Goal: Transaction & Acquisition: Book appointment/travel/reservation

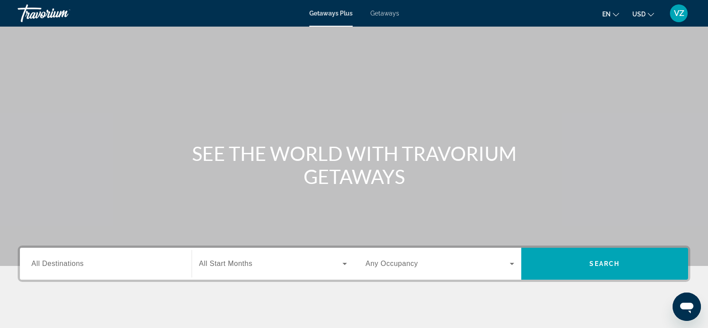
click at [384, 10] on span "Getaways" at bounding box center [384, 13] width 29 height 7
click at [46, 265] on span "All Destinations" at bounding box center [57, 263] width 52 height 8
click at [46, 265] on input "Destination All Destinations" at bounding box center [105, 263] width 149 height 11
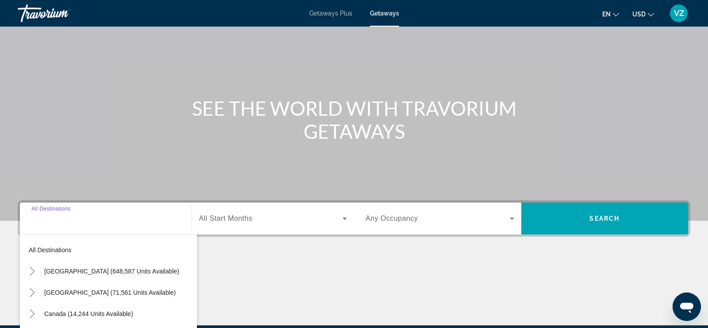
scroll to position [151, 0]
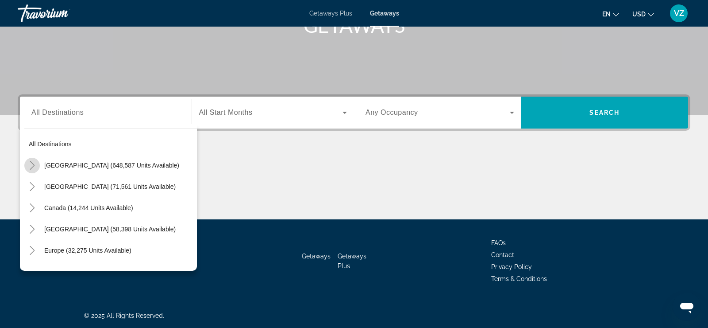
click at [31, 162] on icon "Toggle United States (648,587 units available)" at bounding box center [32, 165] width 5 height 9
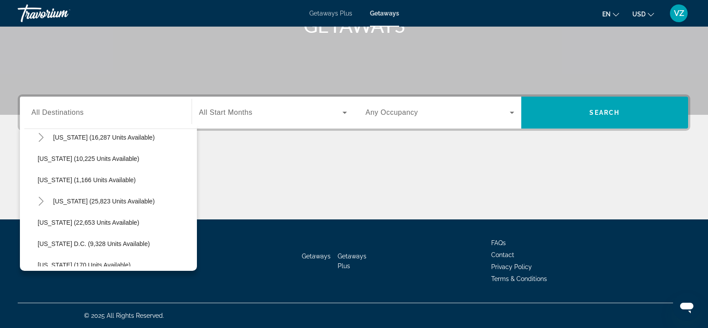
scroll to position [817, 0]
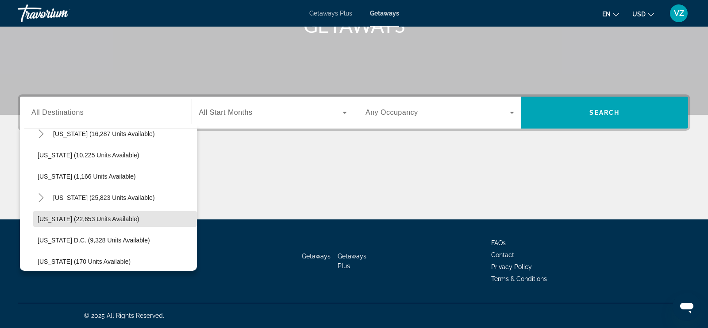
click at [62, 216] on span "Washington (22,653 units available)" at bounding box center [89, 218] width 102 height 7
type input "**********"
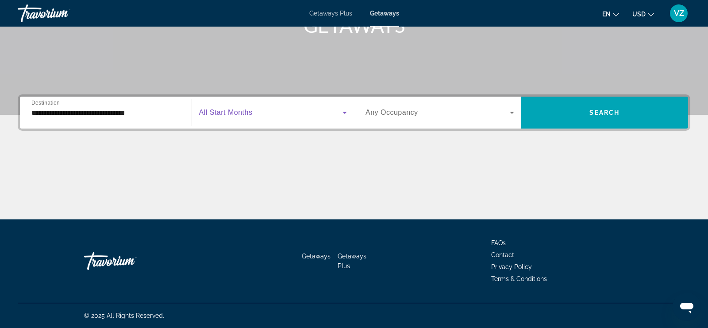
click at [346, 112] on icon "Search widget" at bounding box center [345, 113] width 4 height 2
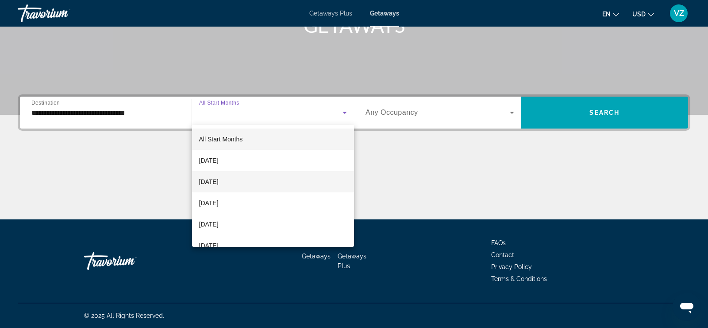
click at [219, 178] on span "October 2025" at bounding box center [208, 181] width 19 height 11
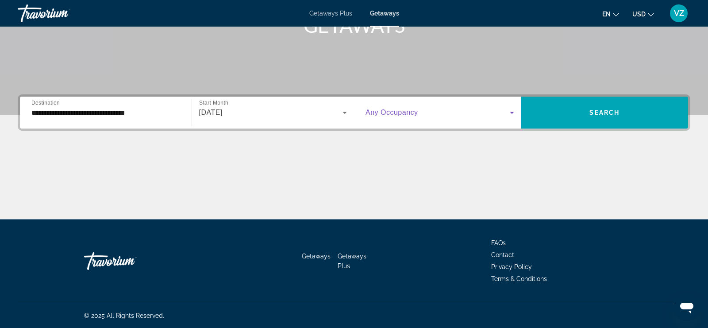
click at [511, 109] on icon "Search widget" at bounding box center [512, 112] width 11 height 11
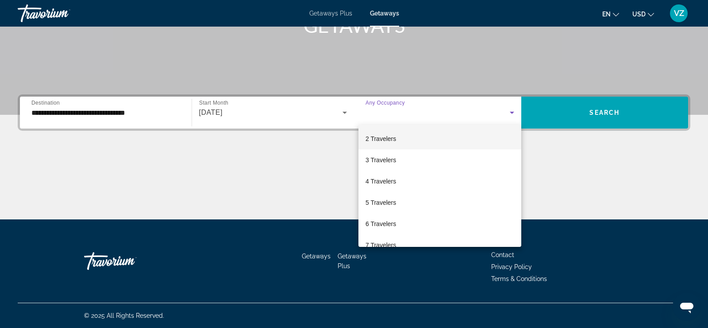
scroll to position [25, 0]
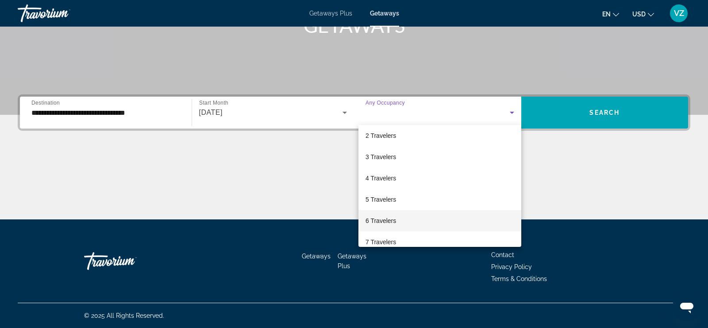
click at [392, 219] on span "6 Travelers" at bounding box center [381, 220] width 31 height 11
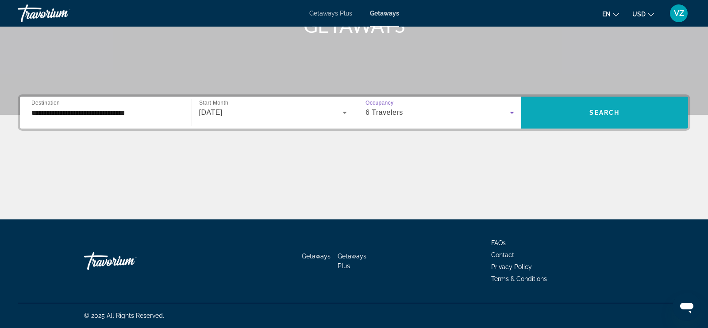
click at [600, 109] on span "Search" at bounding box center [605, 112] width 30 height 7
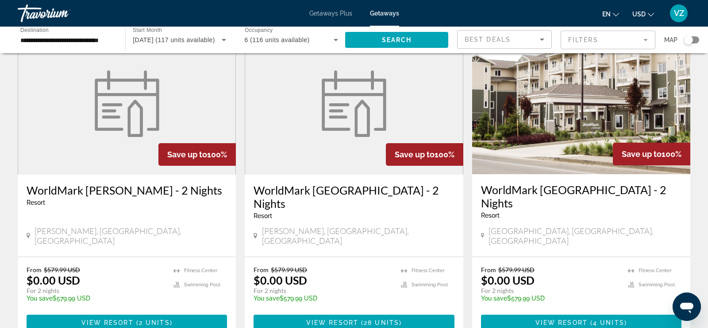
scroll to position [53, 0]
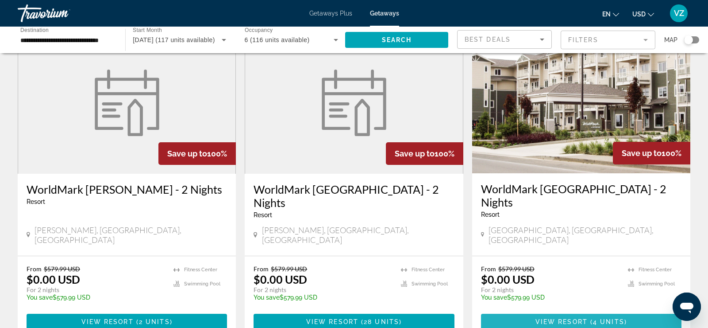
click at [579, 318] on span "View Resort" at bounding box center [562, 321] width 52 height 7
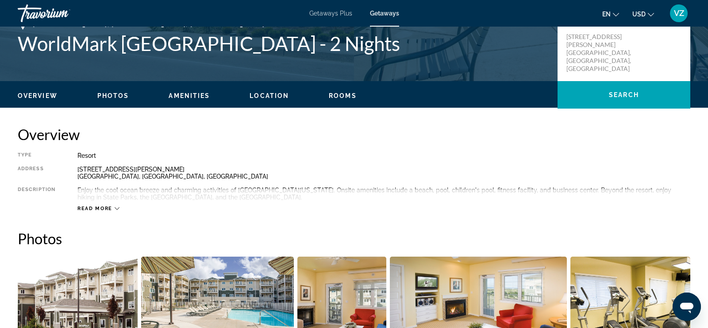
scroll to position [212, 0]
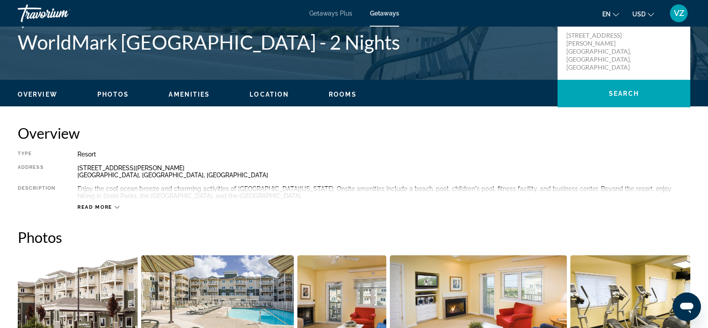
click at [117, 205] on icon "Main content" at bounding box center [117, 206] width 5 height 5
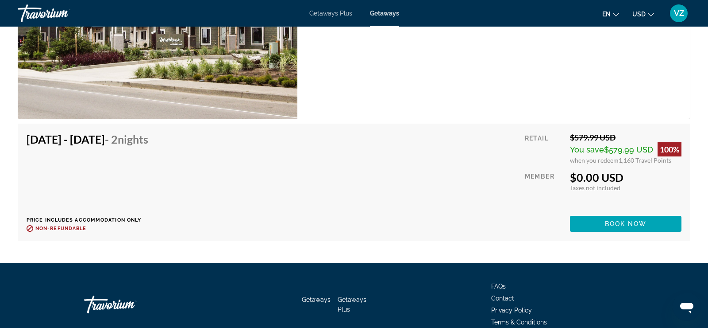
scroll to position [1713, 0]
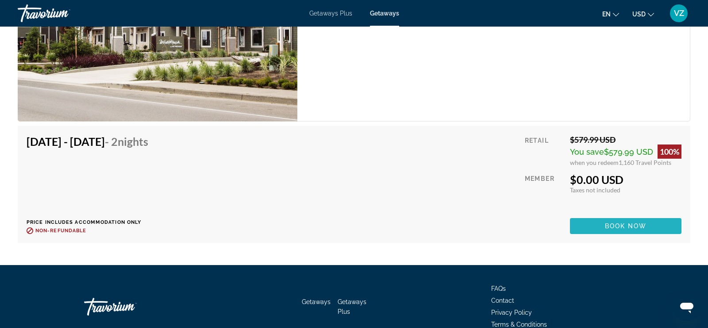
click at [624, 223] on span "Book now" at bounding box center [626, 225] width 42 height 7
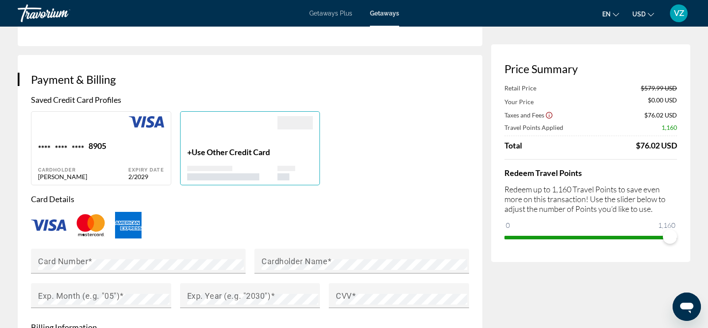
scroll to position [600, 0]
click at [41, 255] on mat-label "Card Number" at bounding box center [63, 259] width 50 height 9
click at [262, 255] on mat-label "Cardholder Name" at bounding box center [295, 259] width 66 height 9
click at [35, 282] on div "Exp. Month (e.g. "05")" at bounding box center [101, 294] width 140 height 25
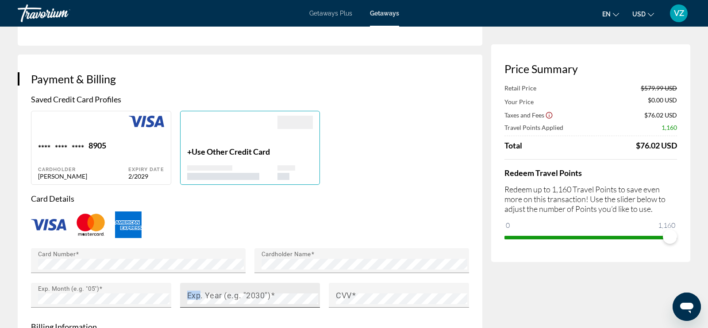
click at [196, 283] on div "Exp. Year (e.g. "2030")" at bounding box center [252, 294] width 131 height 25
click at [338, 290] on mat-label "CVV" at bounding box center [344, 294] width 16 height 9
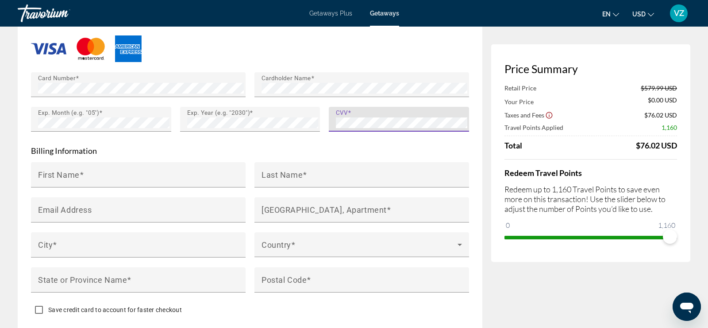
scroll to position [787, 0]
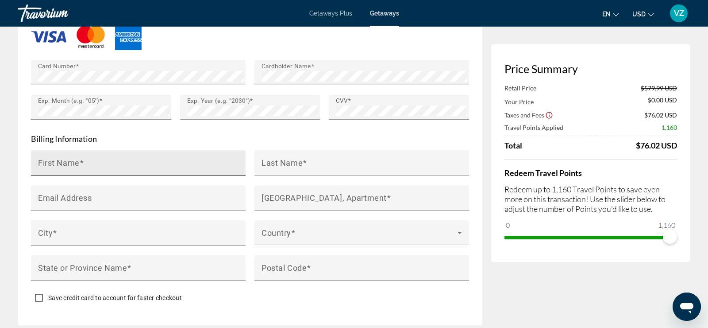
click at [40, 158] on mat-label "First Name" at bounding box center [59, 162] width 42 height 9
click at [40, 161] on input "First Name" at bounding box center [141, 166] width 206 height 11
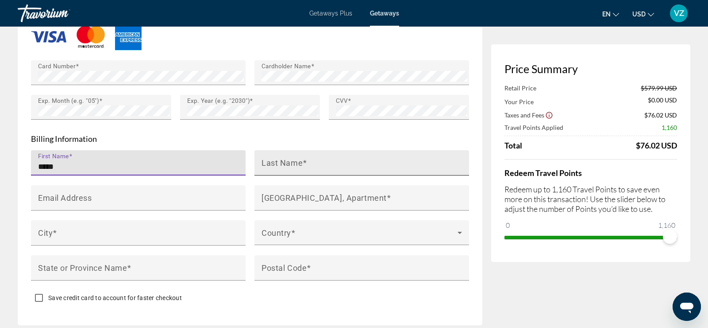
type input "****"
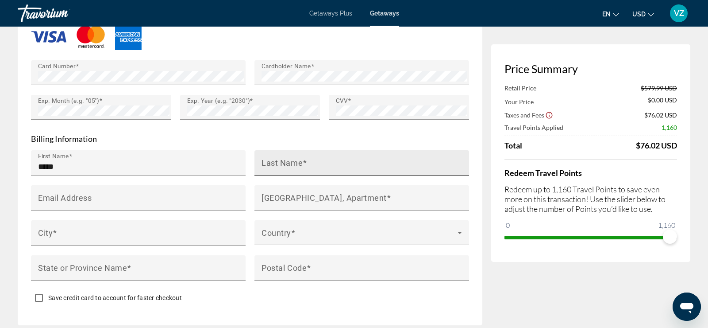
click at [263, 158] on mat-label "Last Name" at bounding box center [282, 162] width 41 height 9
click at [263, 161] on input "Last Name" at bounding box center [365, 166] width 206 height 11
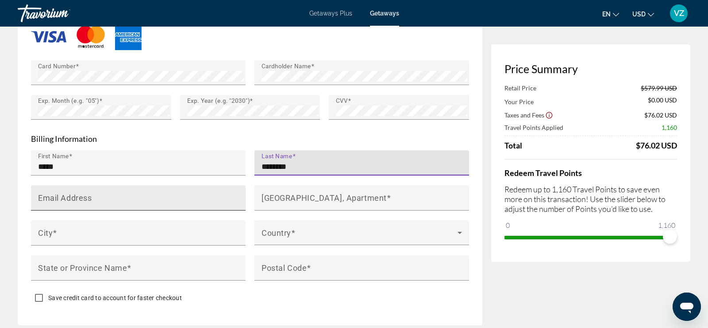
type input "********"
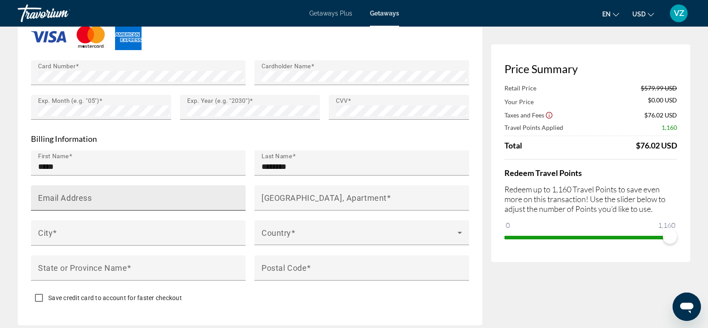
click at [36, 185] on div "Email Address" at bounding box center [138, 197] width 215 height 25
type input "*"
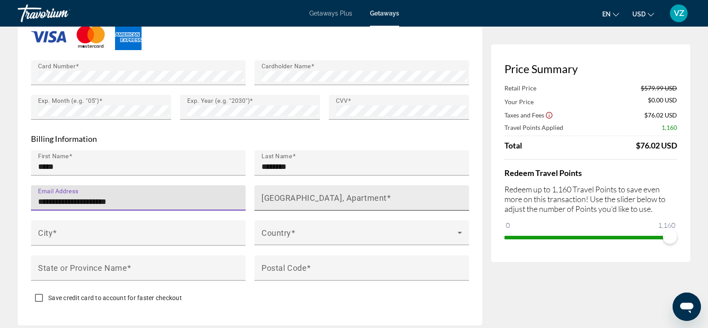
type input "**********"
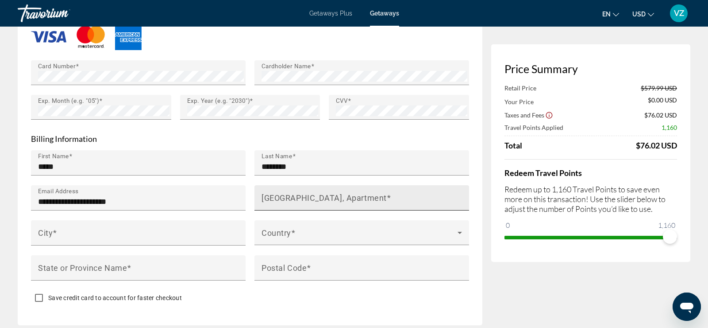
click at [282, 185] on div "House Number, Street, Apartment" at bounding box center [365, 197] width 206 height 25
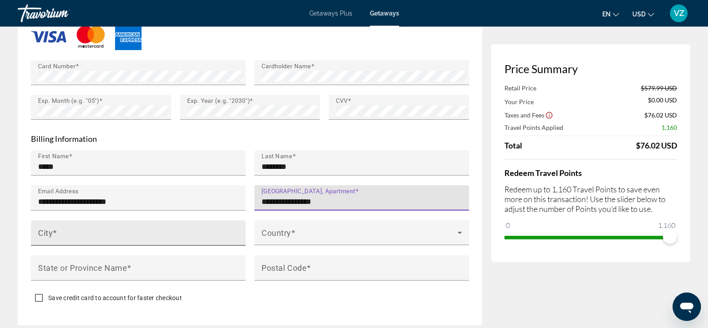
type input "**********"
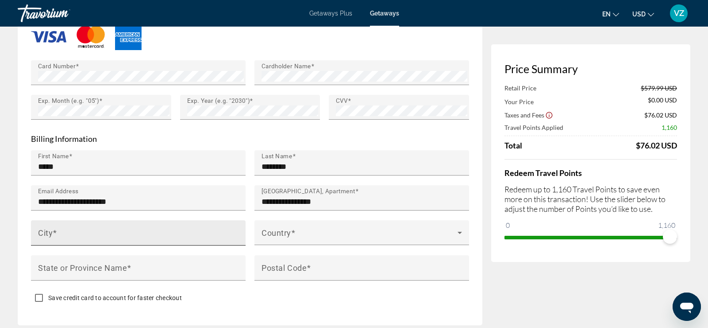
click at [119, 220] on div "City" at bounding box center [141, 232] width 206 height 25
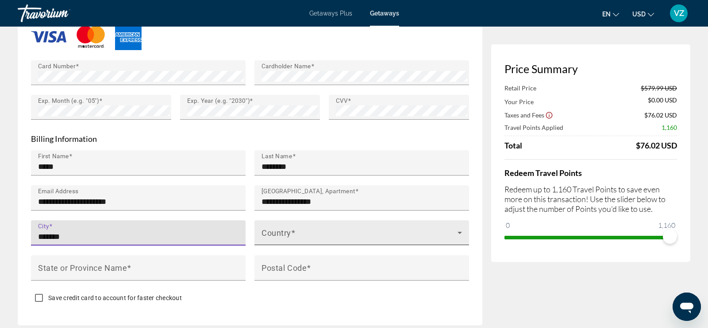
type input "*******"
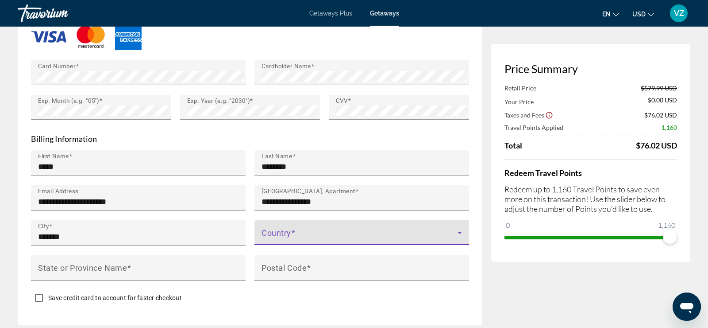
scroll to position [789, 0]
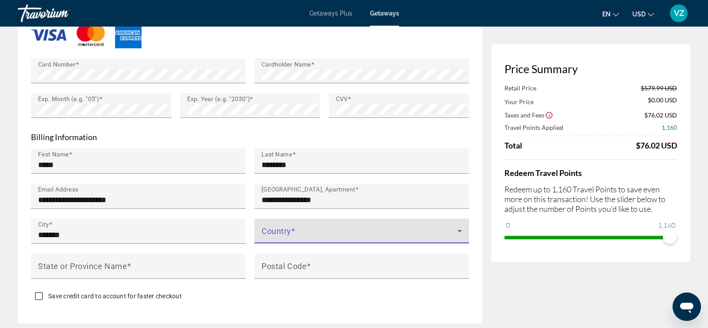
click at [282, 229] on span "Main content" at bounding box center [360, 234] width 196 height 11
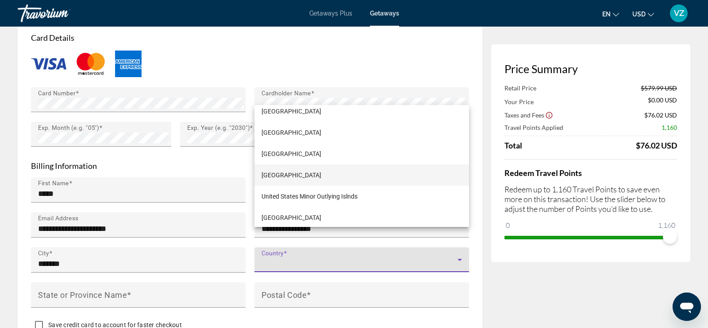
scroll to position [5089, 0]
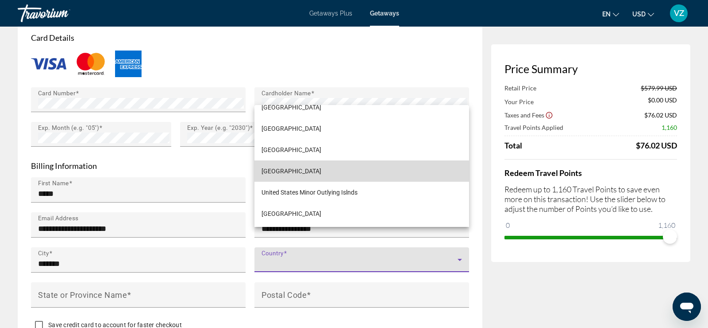
click at [296, 172] on span "United States of America" at bounding box center [292, 171] width 60 height 11
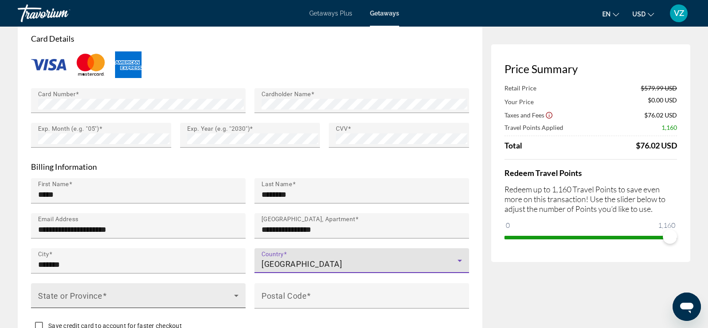
click at [100, 293] on span "Main content" at bounding box center [136, 298] width 196 height 11
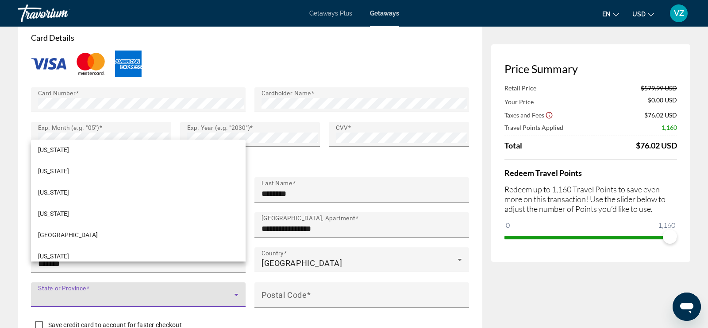
scroll to position [1011, 0]
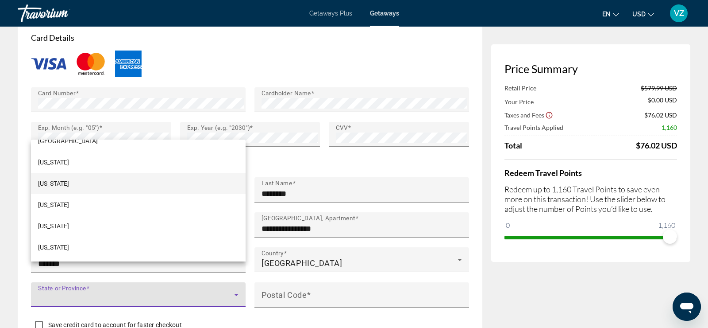
click at [63, 183] on span "Washington" at bounding box center [53, 183] width 31 height 11
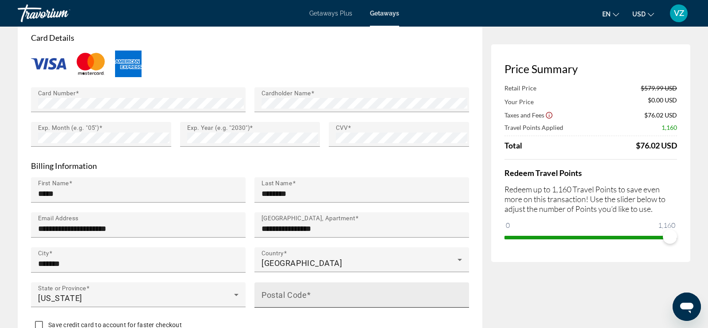
click at [288, 289] on mat-label "Postal Code" at bounding box center [284, 293] width 45 height 9
click at [288, 293] on input "Postal Code" at bounding box center [365, 298] width 206 height 11
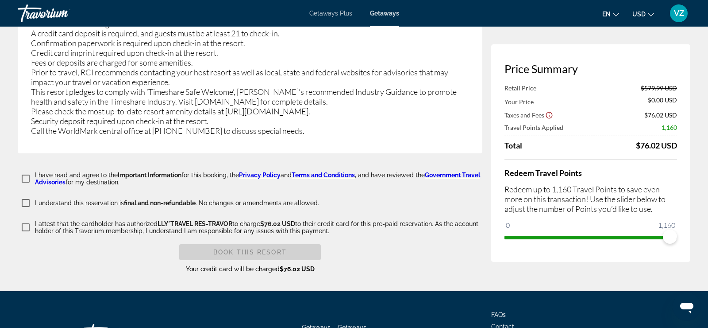
scroll to position [1687, 0]
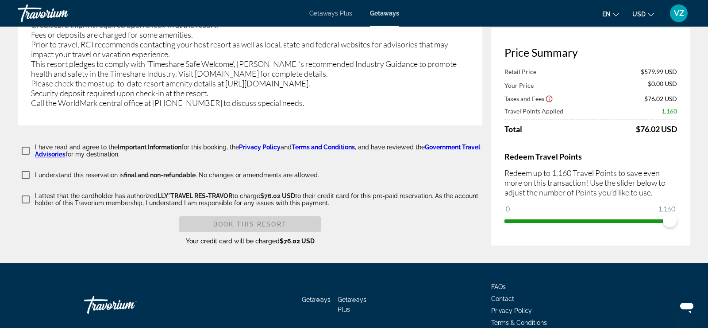
type input "*****"
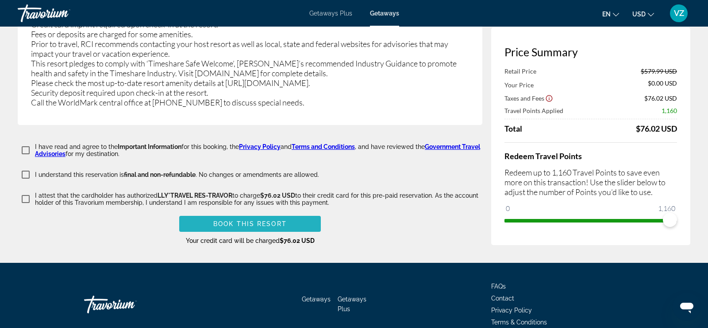
click at [270, 220] on span "Book this Resort" at bounding box center [249, 223] width 73 height 7
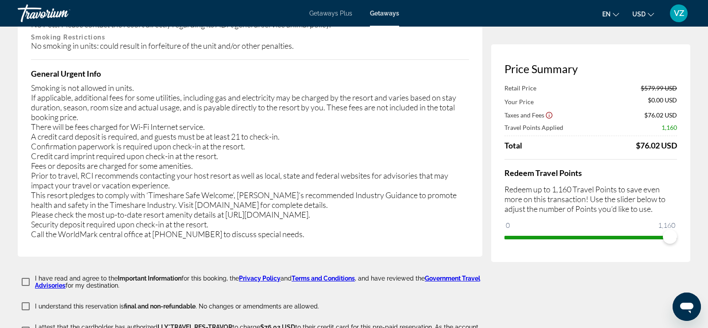
scroll to position [1687, 0]
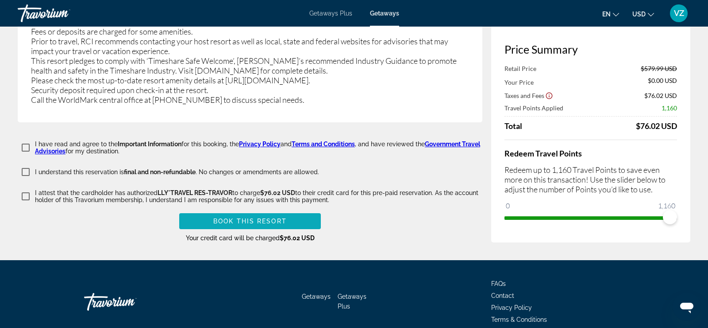
type input "**********"
click at [257, 217] on span "Book this Resort" at bounding box center [249, 220] width 73 height 7
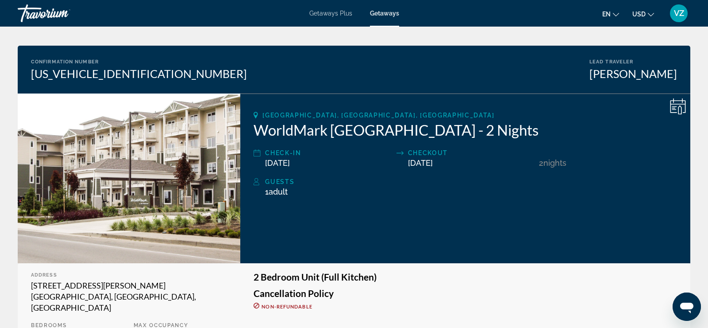
scroll to position [47, 0]
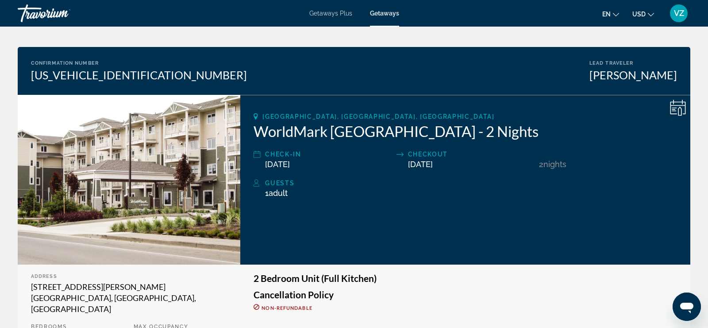
click at [274, 194] on span "Adult" at bounding box center [278, 192] width 19 height 9
click at [270, 195] on span "1 Adult Adults" at bounding box center [276, 192] width 23 height 9
click at [262, 193] on div "Main content" at bounding box center [260, 192] width 12 height 9
drag, startPoint x: 269, startPoint y: 193, endPoint x: 263, endPoint y: 194, distance: 6.2
click at [263, 194] on div "Guests 1 Adult Adults , Child Children" at bounding box center [466, 187] width 424 height 20
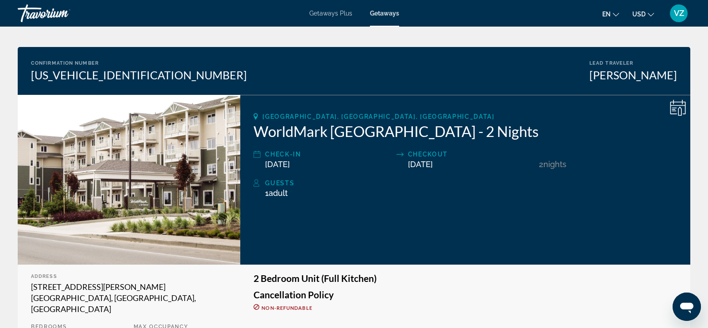
click at [582, 214] on div "Long Beach, WA, USA WorldMark Long Beach - 2 Nights Check-In 10/30/2025 Checkou…" at bounding box center [465, 180] width 450 height 170
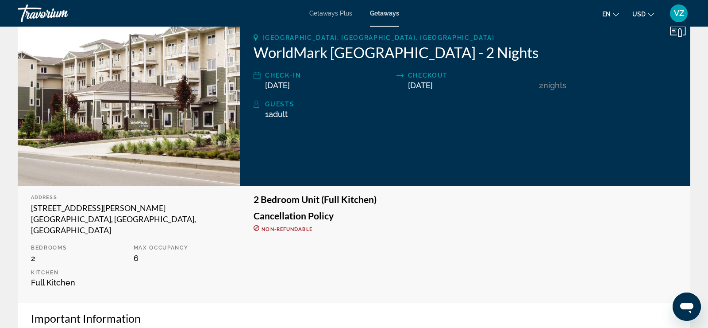
scroll to position [0, 0]
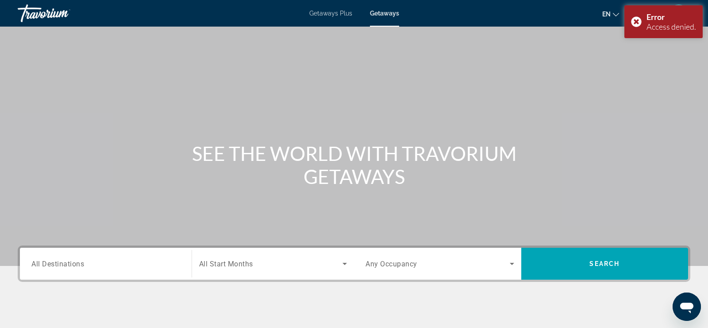
click at [686, 73] on div "Main content" at bounding box center [354, 133] width 708 height 266
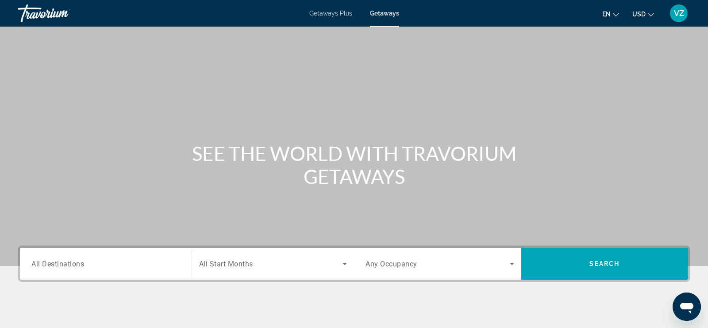
click at [681, 10] on span "VZ" at bounding box center [679, 13] width 10 height 9
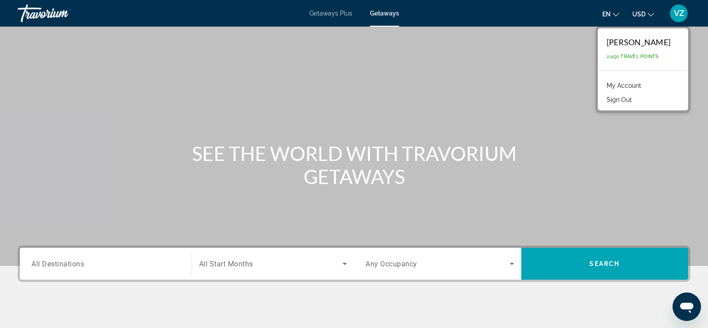
click at [644, 85] on link "My Account" at bounding box center [623, 86] width 43 height 12
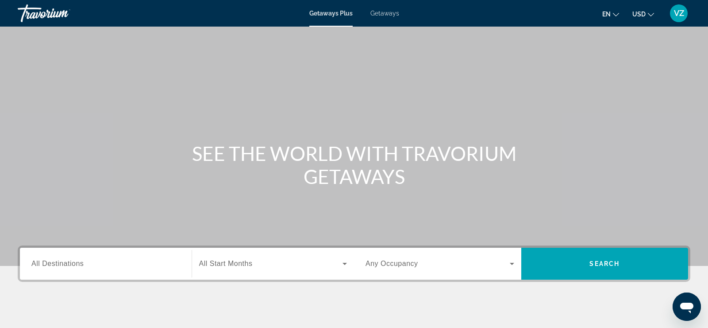
scroll to position [1, 0]
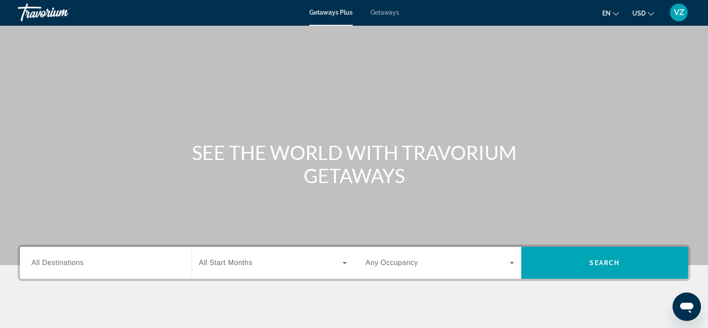
click at [678, 15] on span "VZ" at bounding box center [679, 12] width 10 height 9
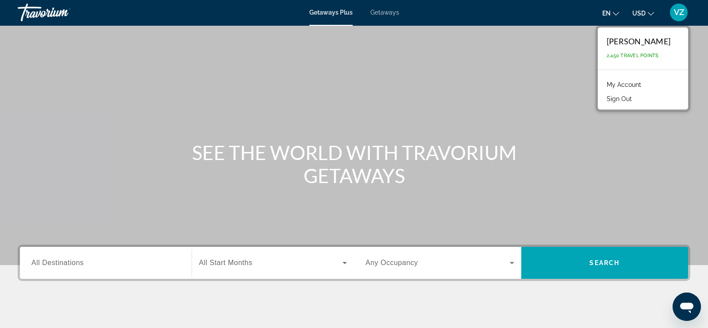
click at [646, 81] on link "My Account" at bounding box center [623, 85] width 43 height 12
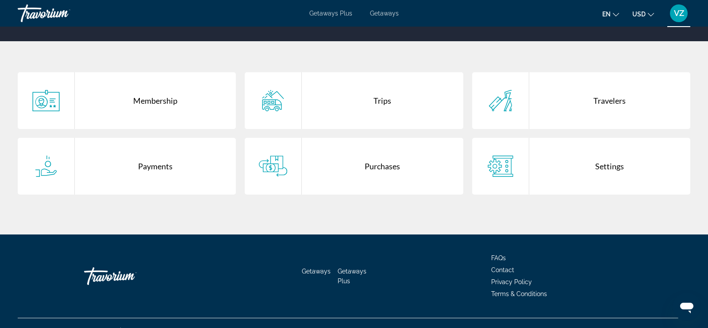
scroll to position [157, 0]
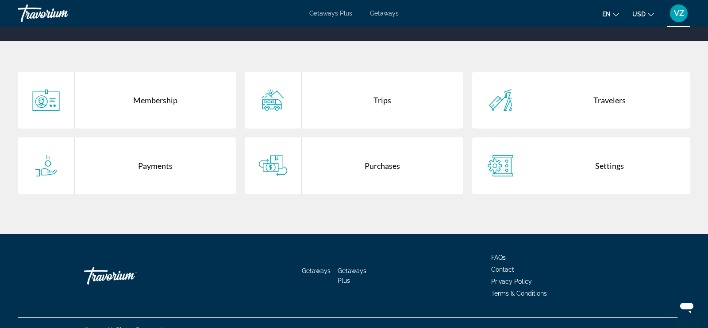
click at [385, 99] on div "Trips" at bounding box center [382, 100] width 161 height 57
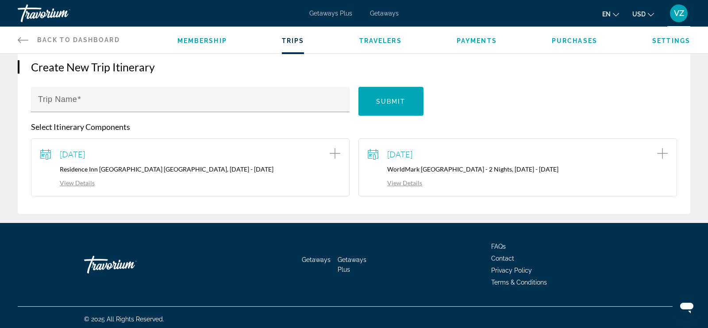
scroll to position [93, 0]
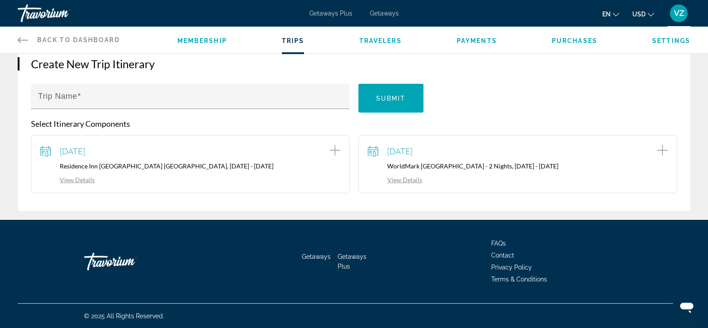
click at [407, 182] on link "View Details" at bounding box center [395, 180] width 54 height 8
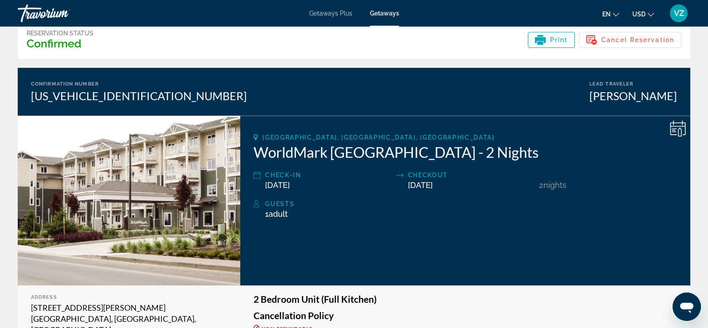
scroll to position [42, 0]
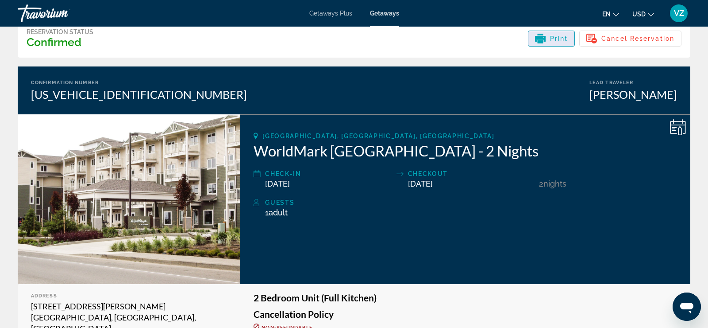
click at [551, 37] on span "Print" at bounding box center [559, 38] width 18 height 7
click at [553, 38] on span "Print" at bounding box center [559, 38] width 18 height 7
click at [558, 38] on span "Print" at bounding box center [559, 38] width 18 height 7
click at [557, 39] on span "Print" at bounding box center [559, 38] width 18 height 7
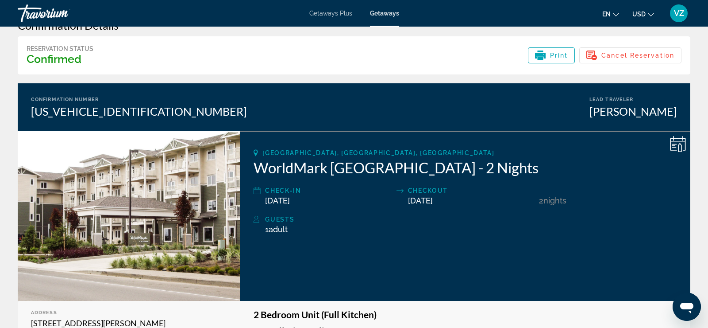
scroll to position [0, 0]
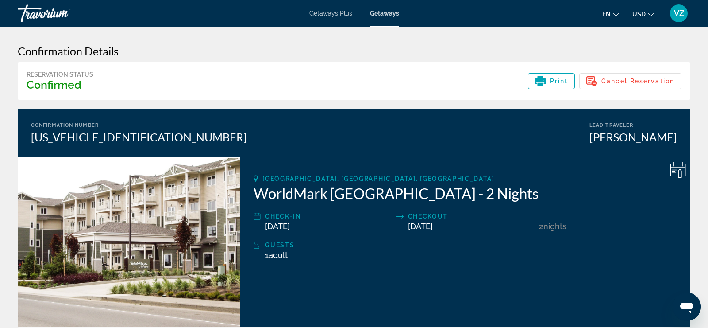
click at [682, 9] on span "VZ" at bounding box center [679, 13] width 10 height 9
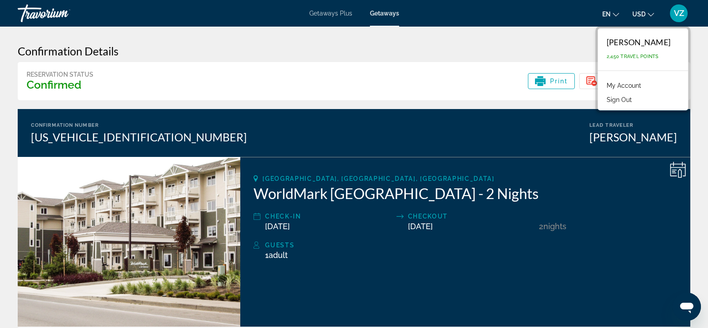
click at [631, 99] on button "Sign Out" at bounding box center [619, 100] width 34 height 12
